Goal: Information Seeking & Learning: Learn about a topic

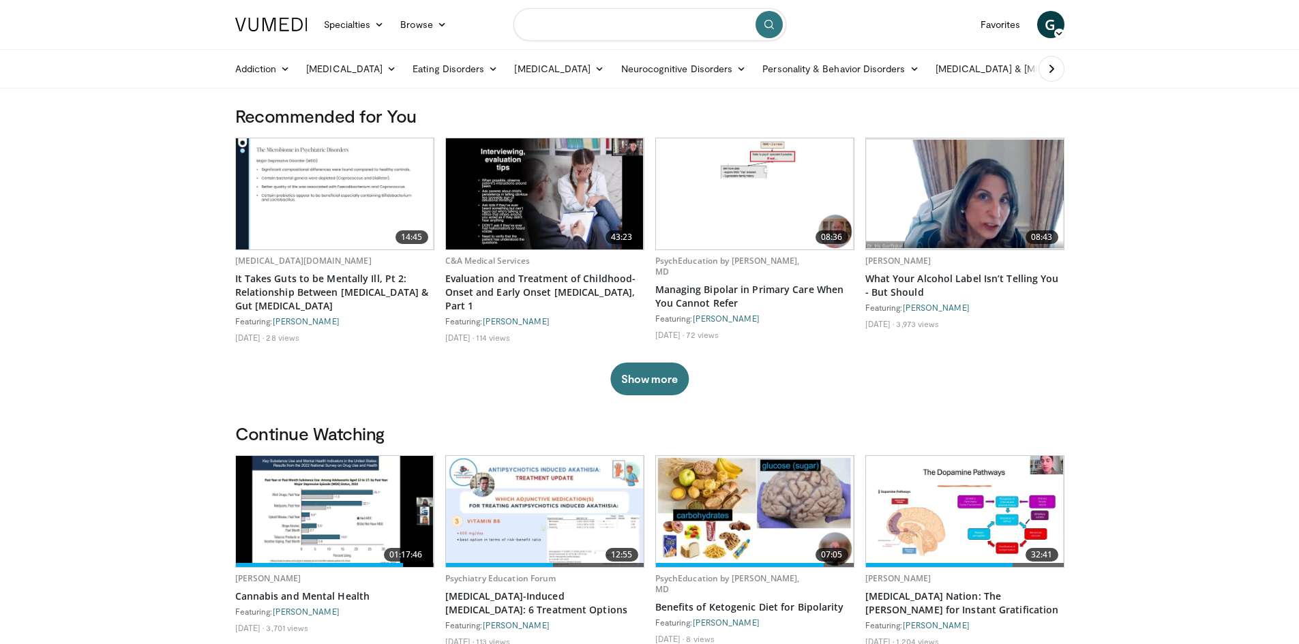
click at [582, 20] on input "Search topics, interventions" at bounding box center [649, 24] width 273 height 33
type input "**********"
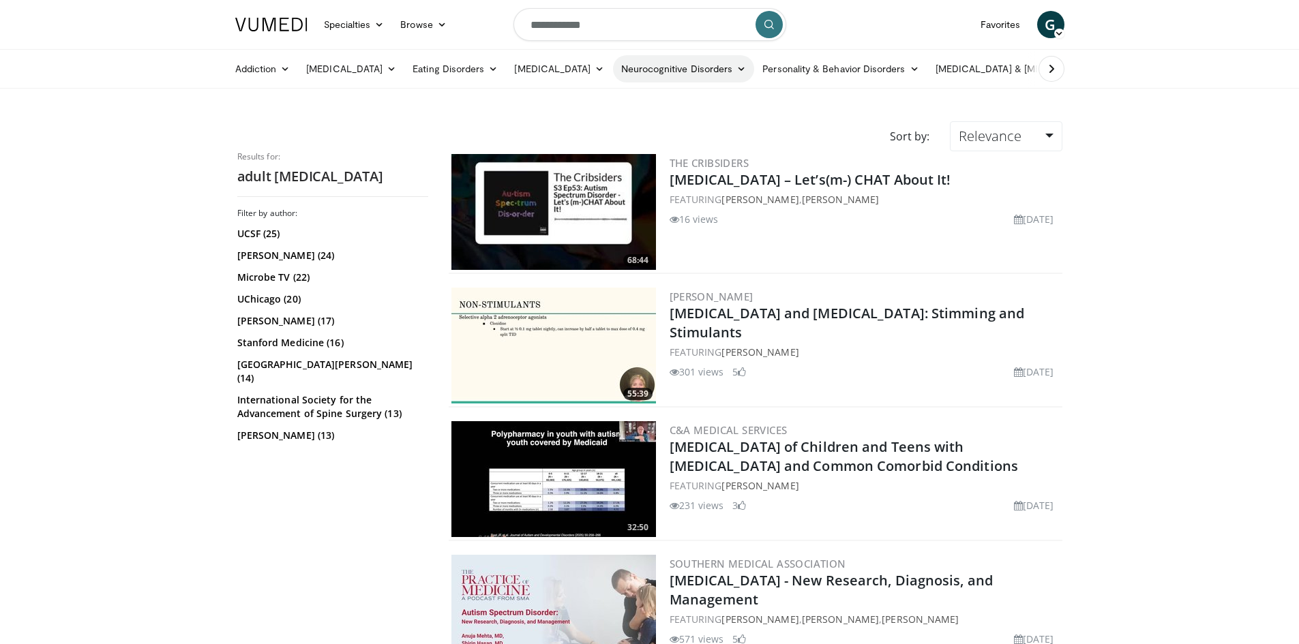
click at [715, 75] on link "Neurocognitive Disorders" at bounding box center [684, 68] width 142 height 27
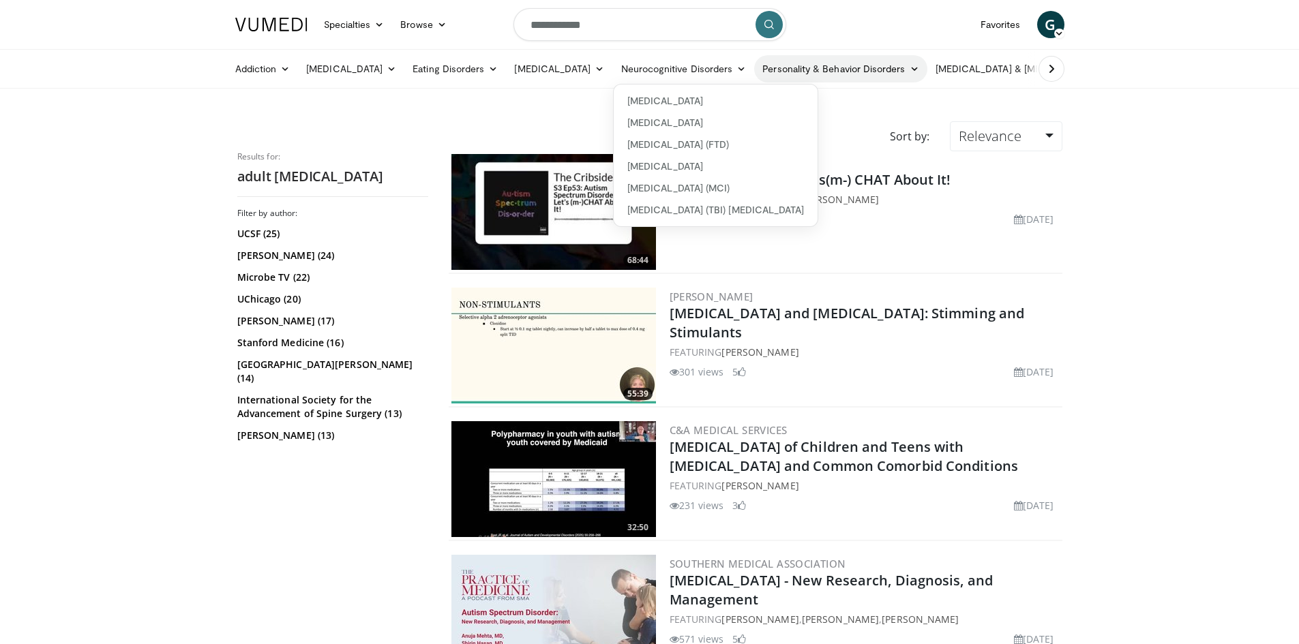
click at [899, 68] on link "Personality & Behavior Disorders" at bounding box center [840, 68] width 172 height 27
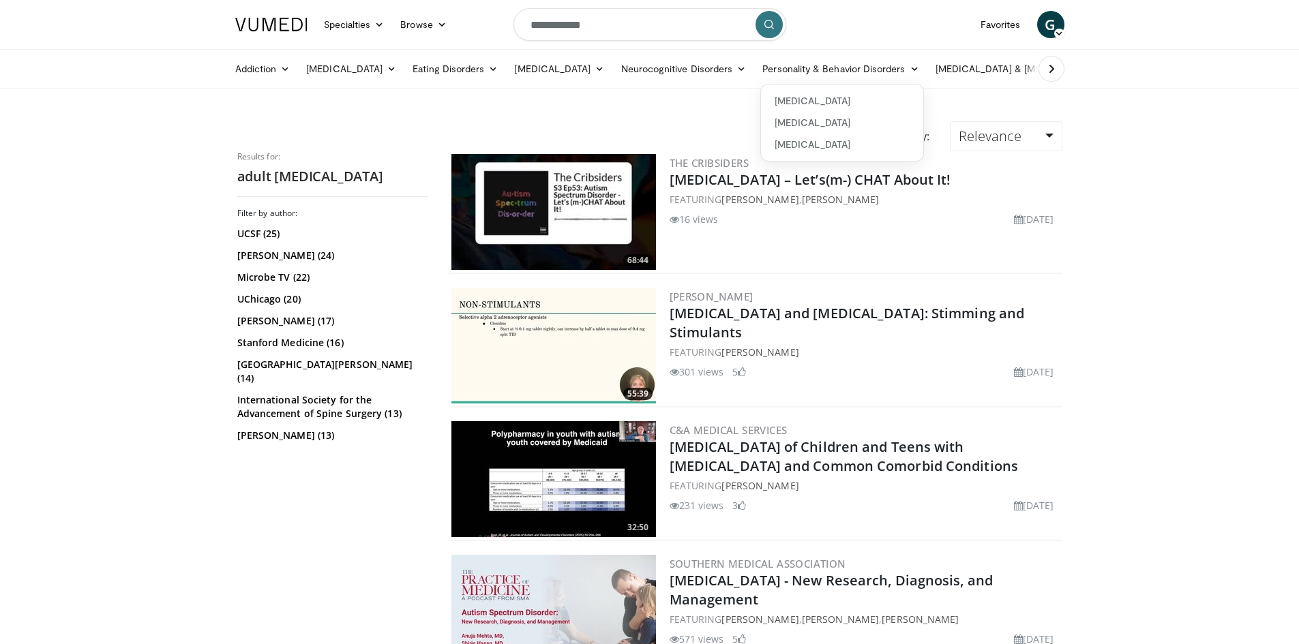
click at [1051, 67] on icon at bounding box center [1051, 69] width 14 height 14
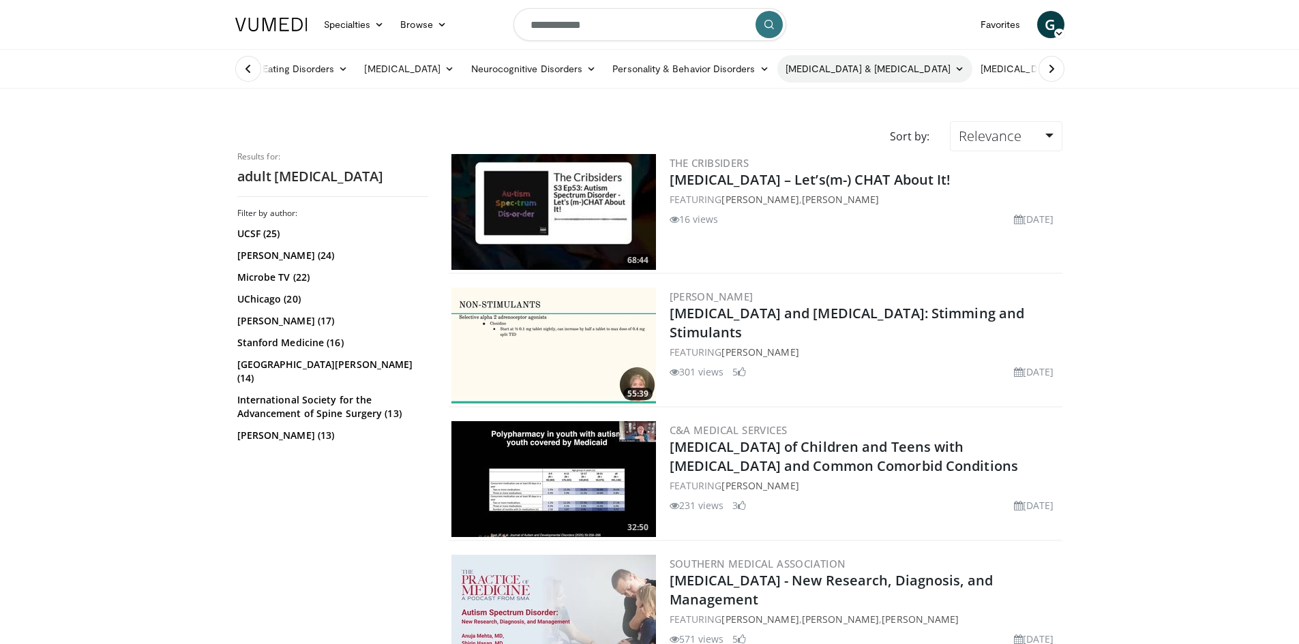
click at [954, 67] on icon at bounding box center [959, 69] width 10 height 10
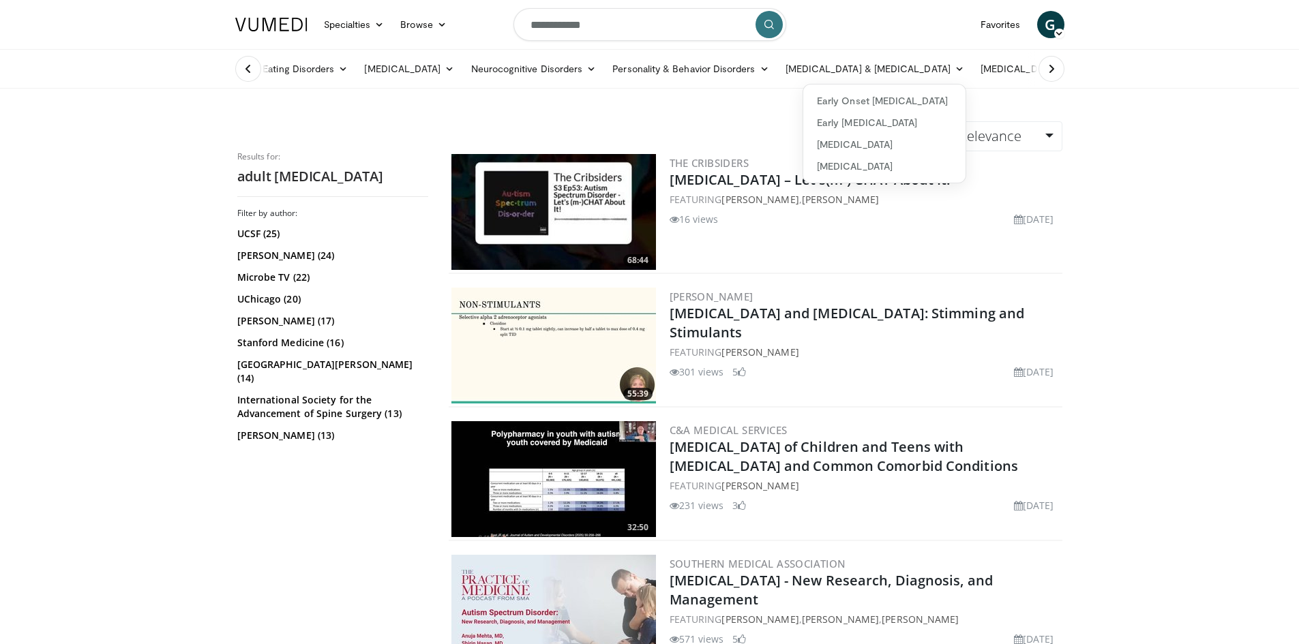
click at [1057, 72] on icon at bounding box center [1051, 69] width 14 height 14
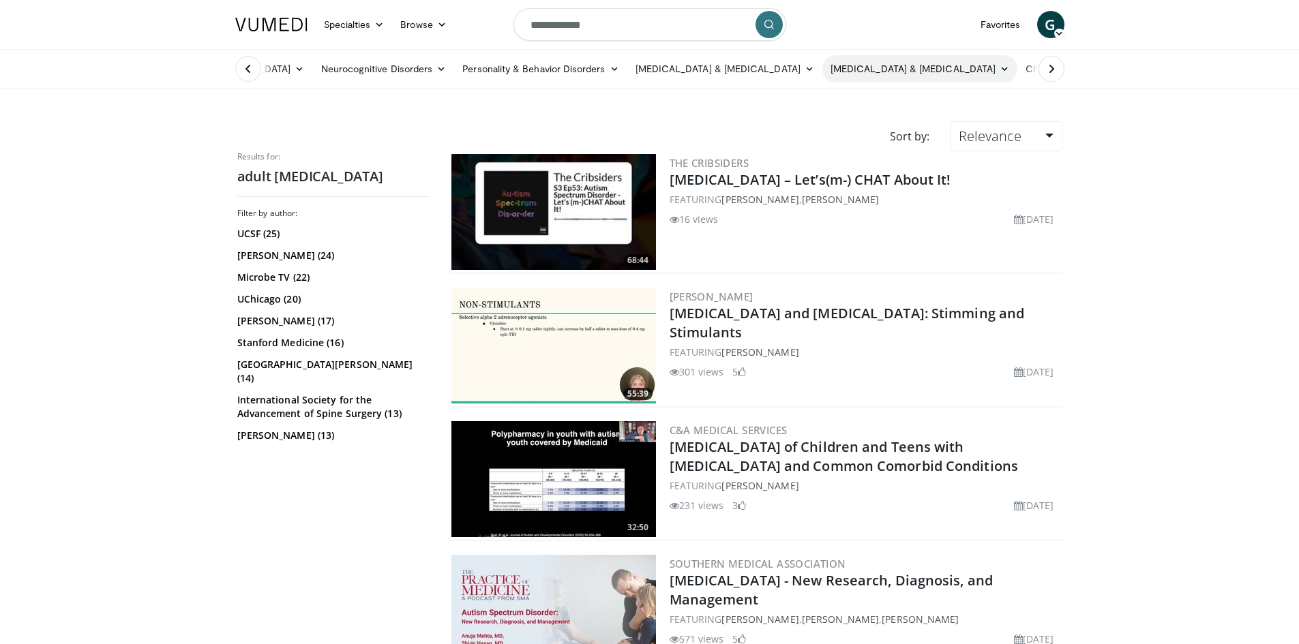
click at [1005, 71] on icon at bounding box center [1004, 69] width 10 height 10
click at [1054, 69] on icon at bounding box center [1051, 69] width 14 height 14
click at [1008, 70] on icon at bounding box center [1008, 69] width 10 height 10
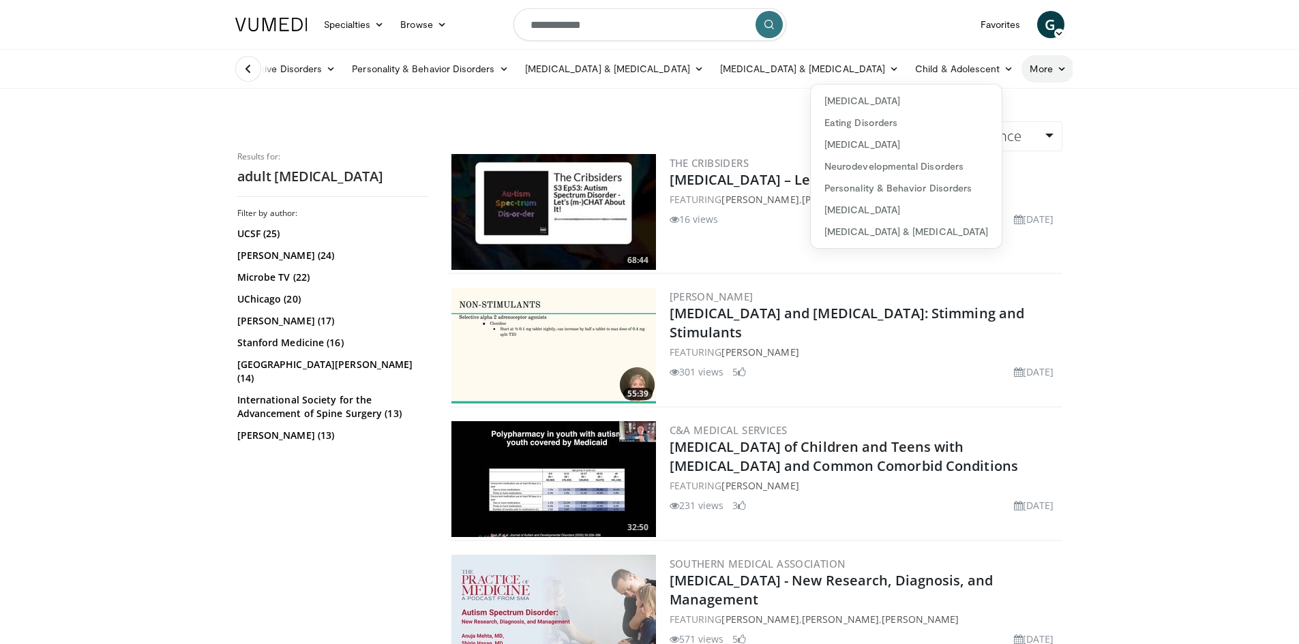
click at [1062, 67] on icon at bounding box center [1062, 69] width 10 height 10
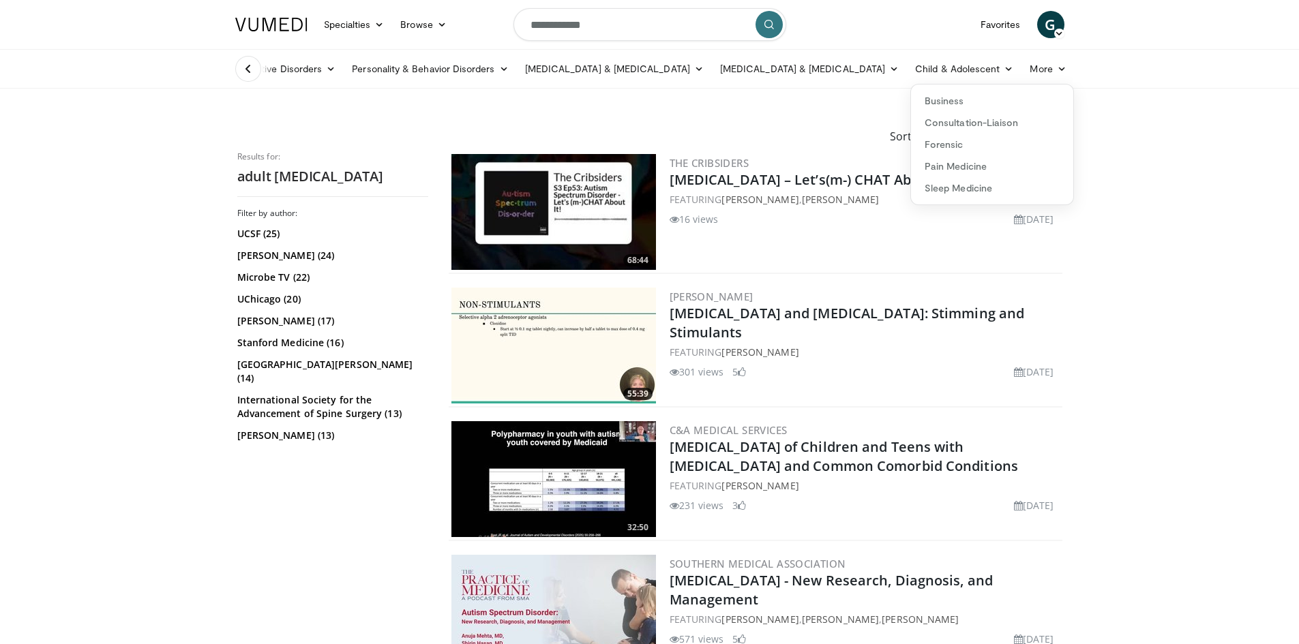
click at [232, 67] on div at bounding box center [250, 69] width 47 height 38
click at [243, 67] on icon at bounding box center [248, 69] width 14 height 14
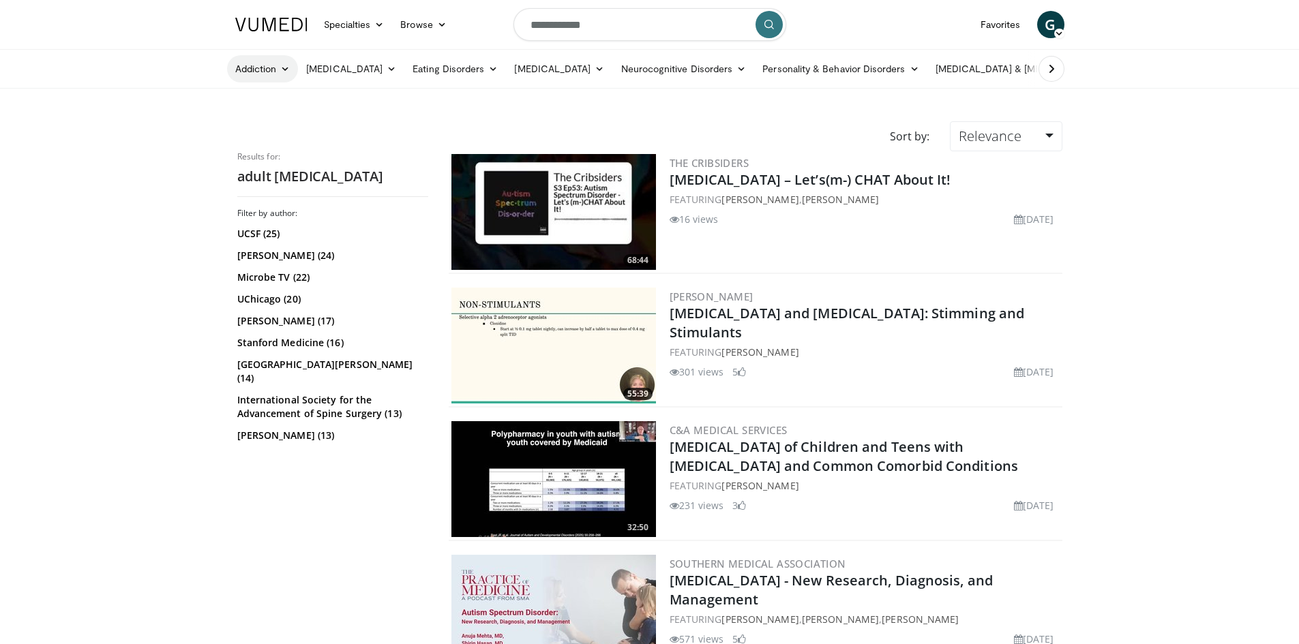
click at [288, 71] on icon at bounding box center [285, 69] width 10 height 10
click at [397, 70] on link "[MEDICAL_DATA]" at bounding box center [351, 68] width 106 height 27
click at [329, 140] on link "Phobias" at bounding box center [392, 145] width 187 height 22
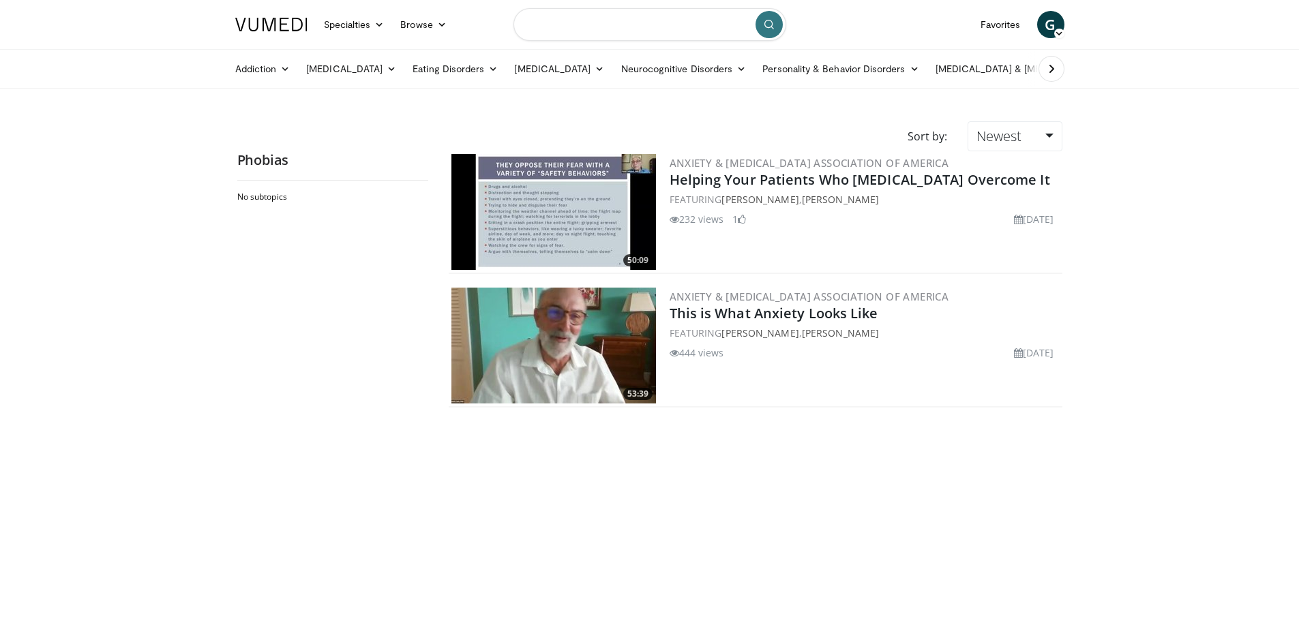
click at [560, 26] on input "Search topics, interventions" at bounding box center [649, 24] width 273 height 33
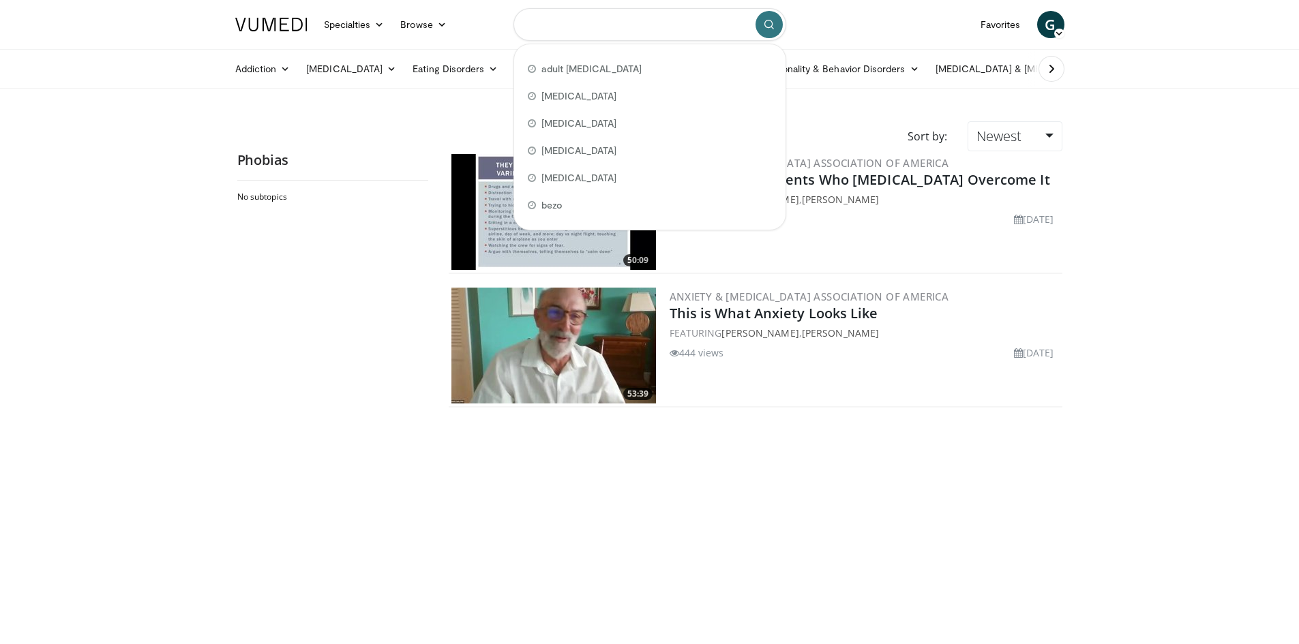
type input "*"
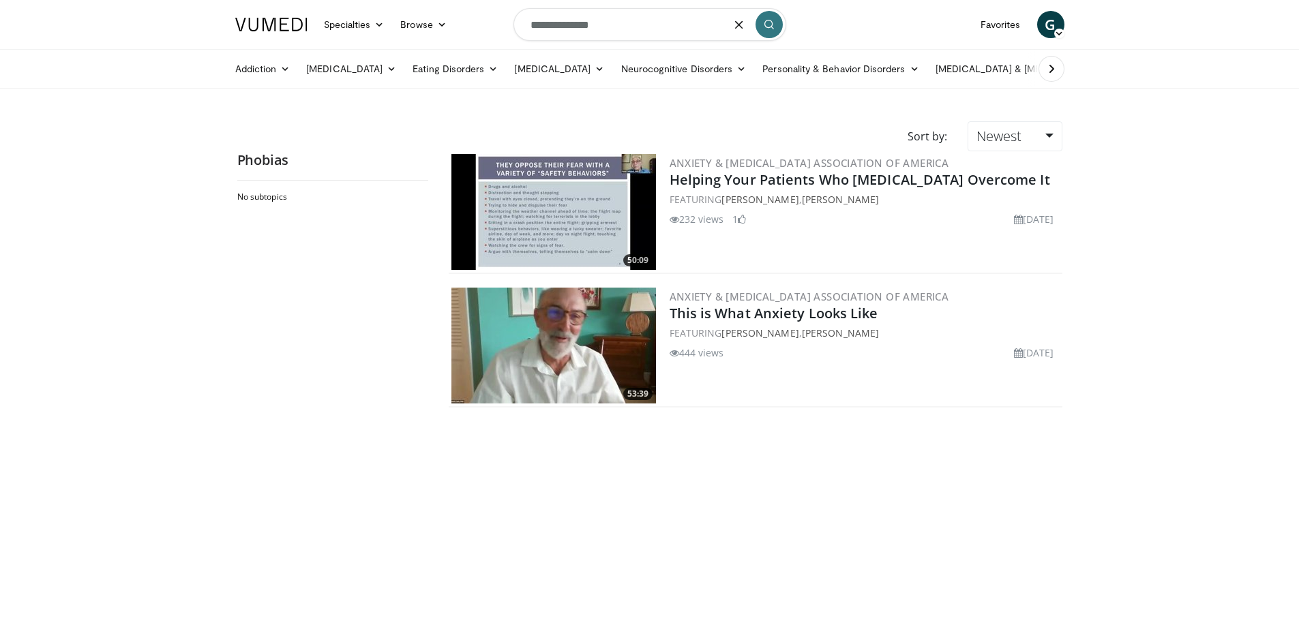
type input "**********"
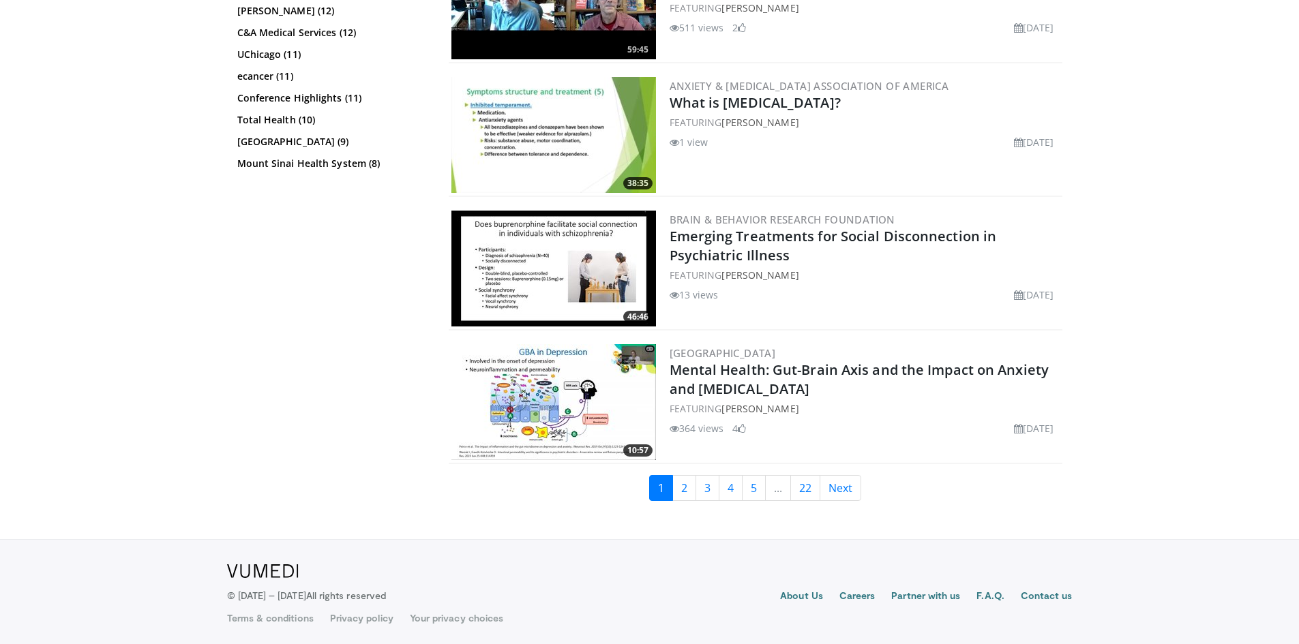
scroll to position [3019, 0]
